Goal: Task Accomplishment & Management: Manage account settings

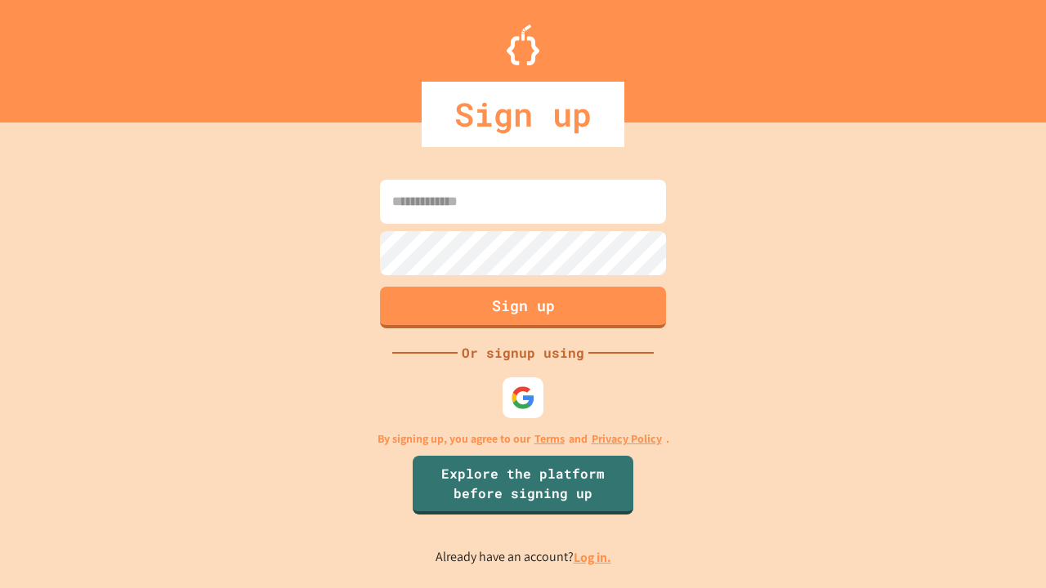
click at [593, 557] on link "Log in." at bounding box center [593, 557] width 38 height 17
